Goal: Task Accomplishment & Management: Complete application form

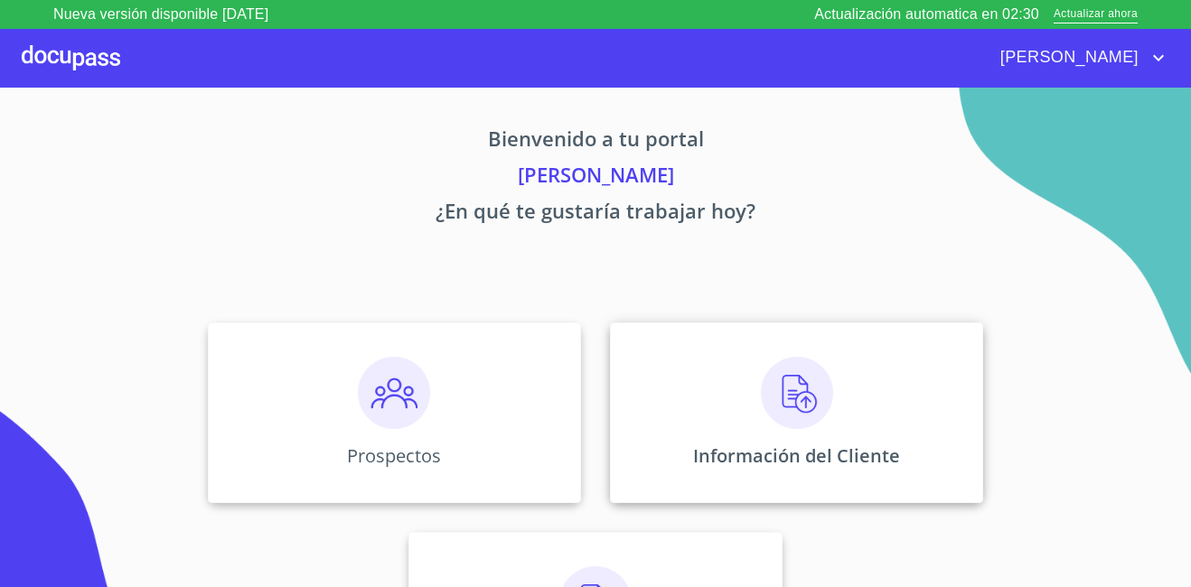
click at [723, 398] on div "Información del Cliente" at bounding box center [796, 413] width 373 height 181
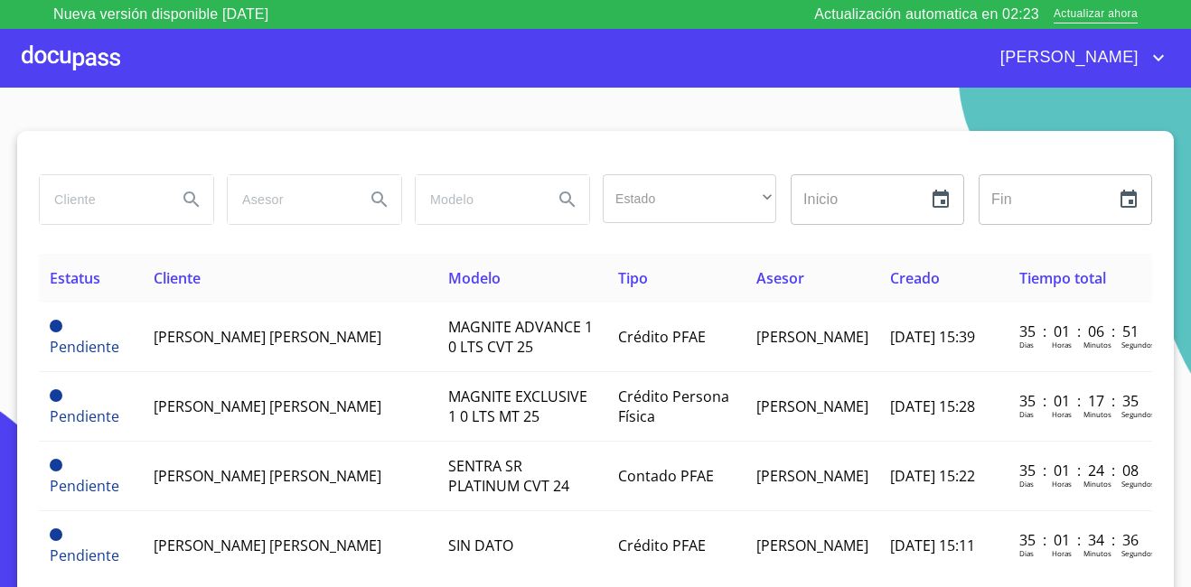
click at [111, 201] on input "search" at bounding box center [101, 199] width 123 height 49
type input "rosa leticia"
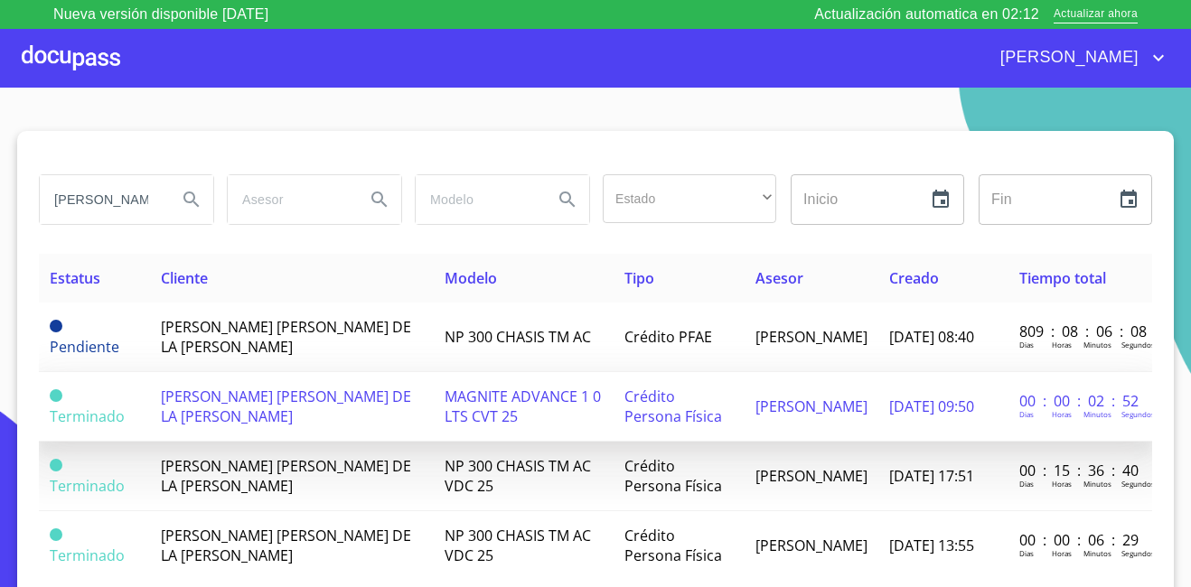
click at [304, 405] on span "ROSA LETICIA LOPEZ DE LA CRUZ" at bounding box center [286, 407] width 250 height 40
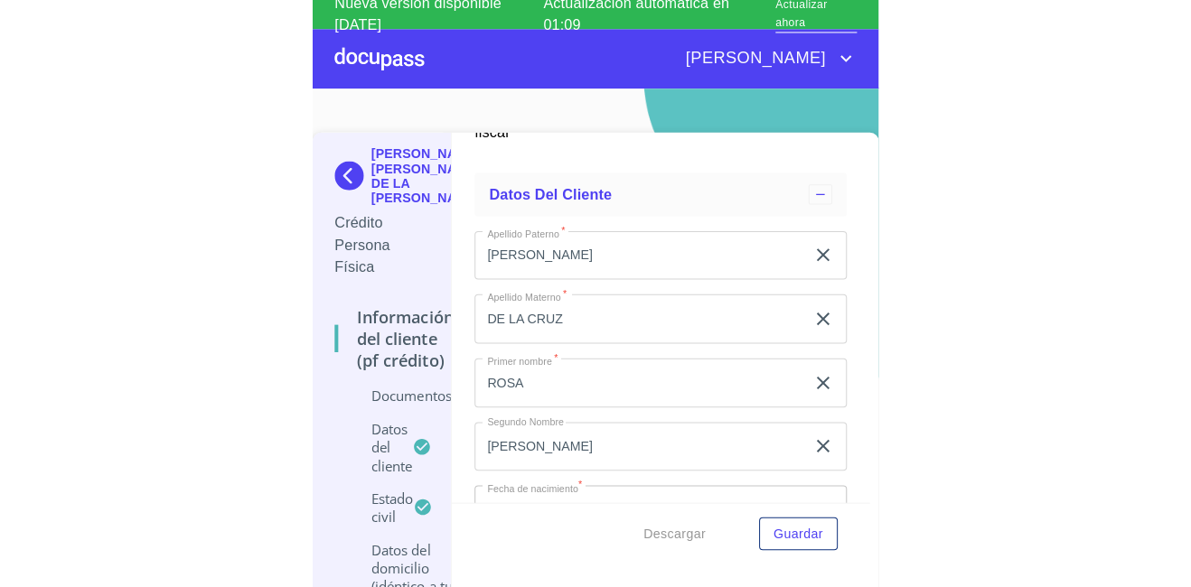
scroll to position [4163, 0]
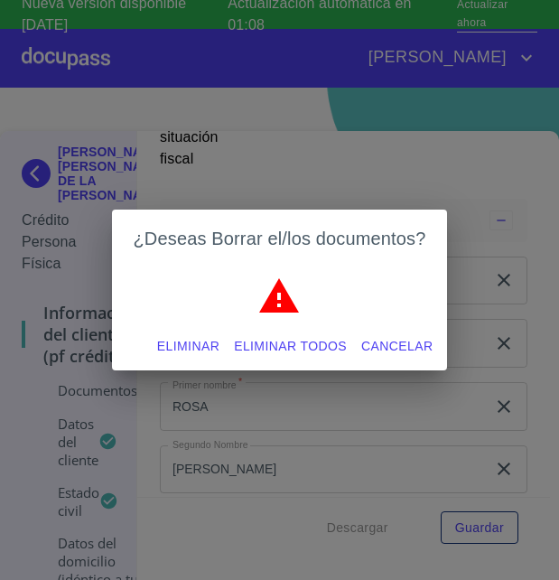
click at [210, 346] on span "Eliminar" at bounding box center [188, 346] width 62 height 23
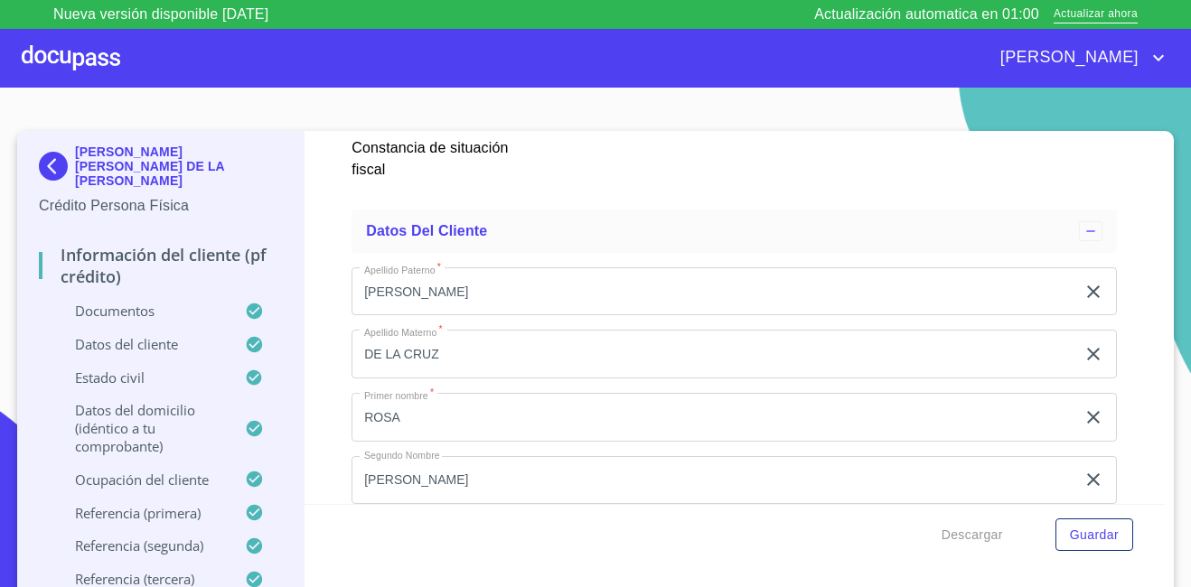
click at [1105, 553] on div "Descargar Guardar" at bounding box center [734, 534] width 861 height 61
click at [1095, 535] on span "Guardar" at bounding box center [1094, 535] width 49 height 23
